Goal: Book appointment/travel/reservation

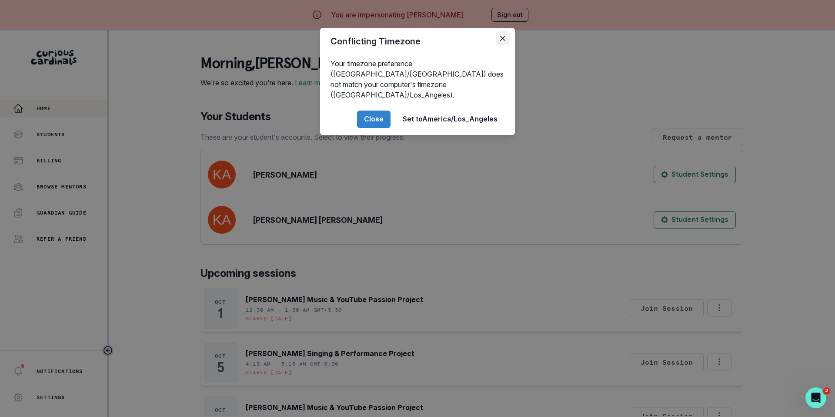
click at [504, 36] on icon "Close" at bounding box center [502, 38] width 5 height 5
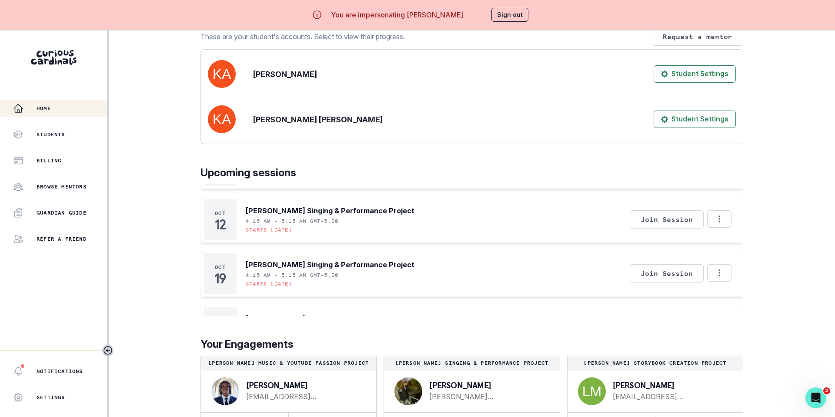
scroll to position [30, 0]
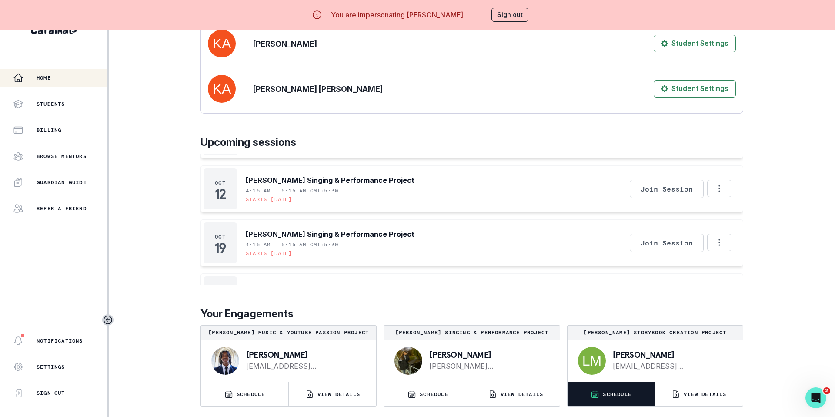
click at [610, 387] on button "SCHEDULE" at bounding box center [611, 394] width 87 height 24
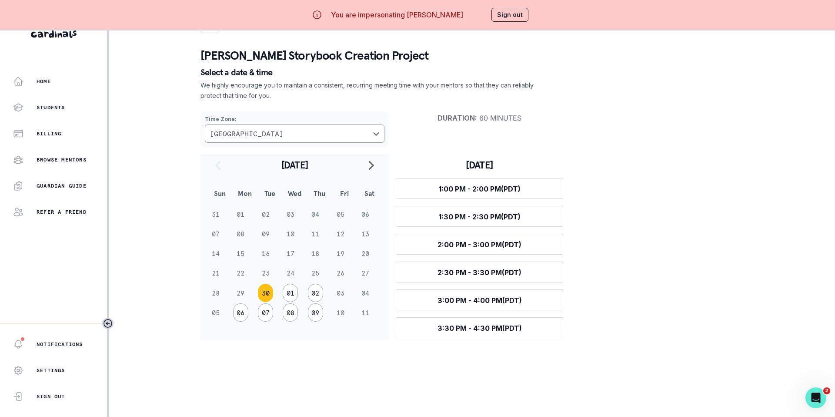
scroll to position [30, 0]
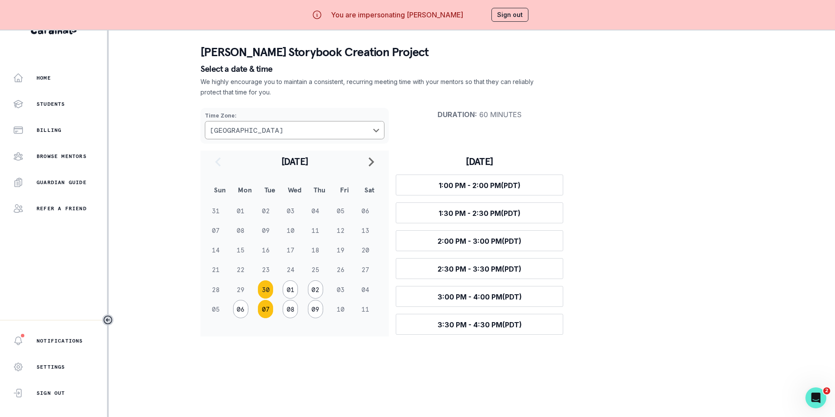
click at [259, 307] on button "07" at bounding box center [265, 309] width 15 height 18
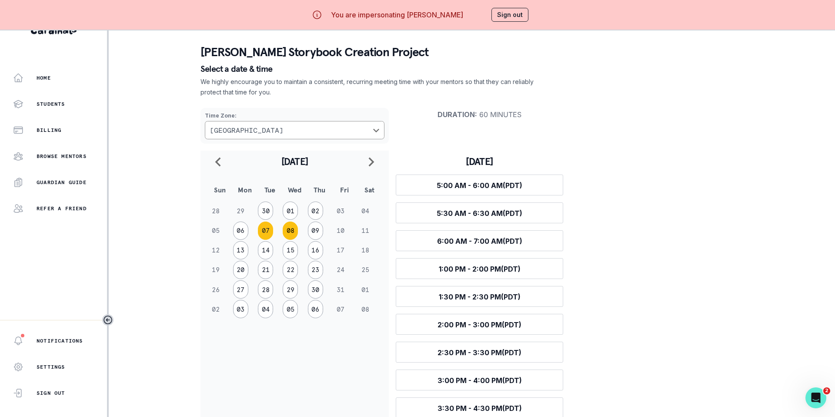
click at [291, 230] on button "08" at bounding box center [290, 230] width 15 height 18
click at [314, 214] on button "02" at bounding box center [315, 210] width 15 height 18
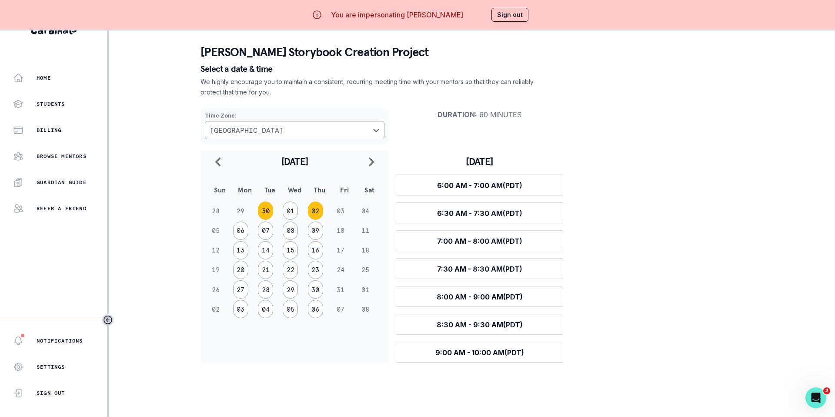
click at [264, 212] on button "30" at bounding box center [265, 210] width 15 height 18
click at [289, 285] on button "01" at bounding box center [290, 289] width 15 height 18
click at [508, 16] on button "Sign out" at bounding box center [510, 15] width 37 height 14
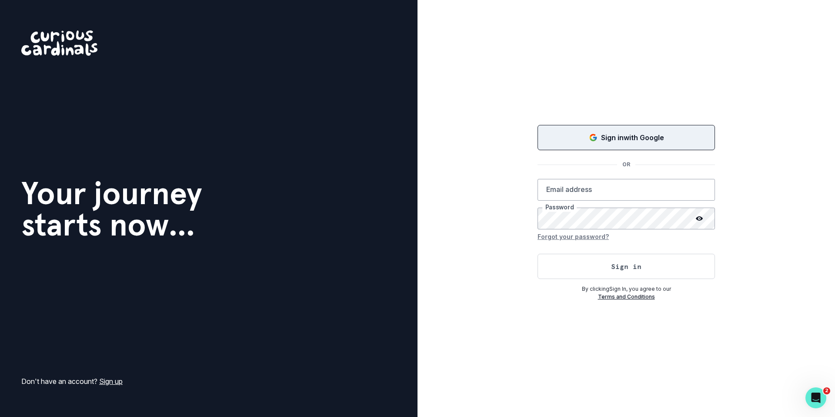
click at [621, 140] on p "Sign in with Google" at bounding box center [632, 137] width 63 height 10
